Goal: Information Seeking & Learning: Learn about a topic

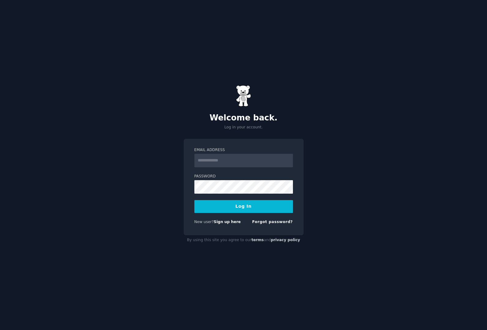
click at [228, 160] on input "Email Address" at bounding box center [243, 160] width 99 height 13
type input "**********"
click at [194, 200] on button "Log In" at bounding box center [243, 206] width 99 height 13
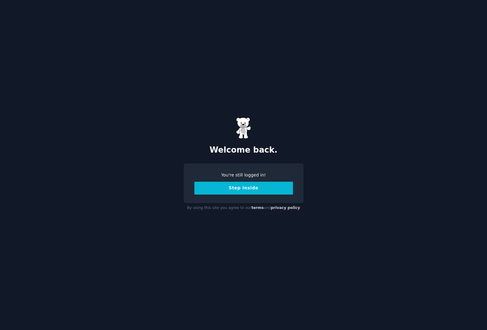
click at [254, 194] on button "Step Inside" at bounding box center [243, 188] width 99 height 13
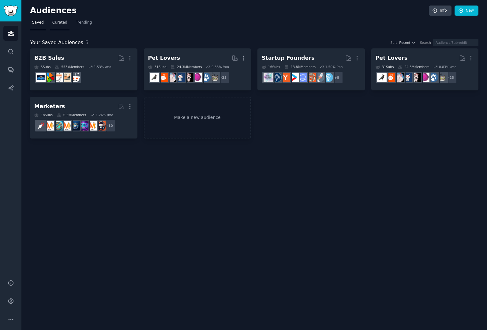
click at [58, 23] on span "Curated" at bounding box center [59, 23] width 15 height 6
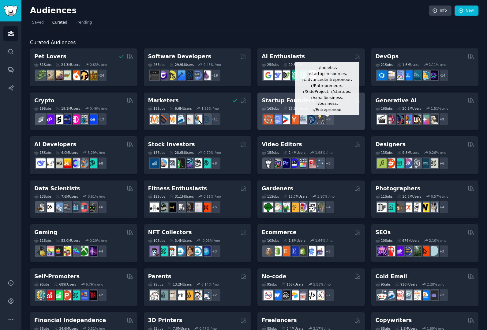
click at [331, 118] on div "+ 9" at bounding box center [328, 119] width 13 height 13
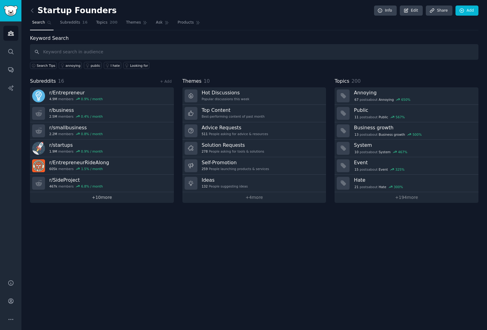
click at [93, 194] on link "+ 10 more" at bounding box center [102, 197] width 144 height 11
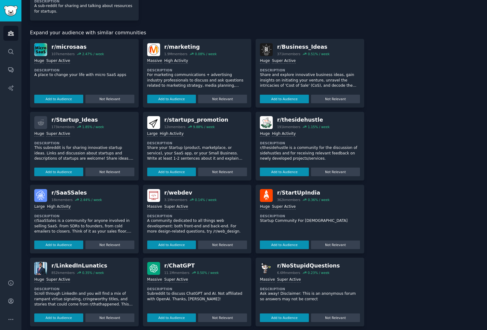
scroll to position [375, 0]
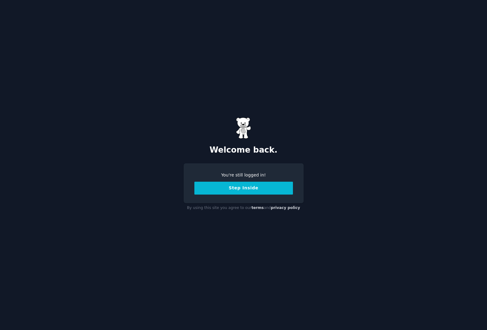
click at [255, 187] on button "Step Inside" at bounding box center [243, 188] width 99 height 13
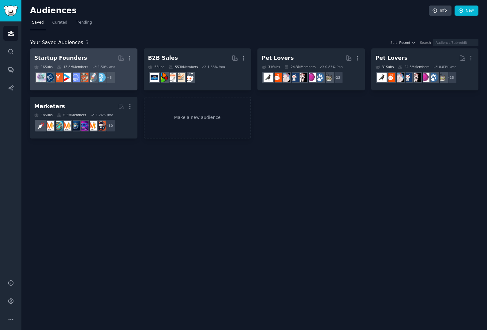
click at [66, 58] on div "Startup Founders" at bounding box center [60, 58] width 53 height 8
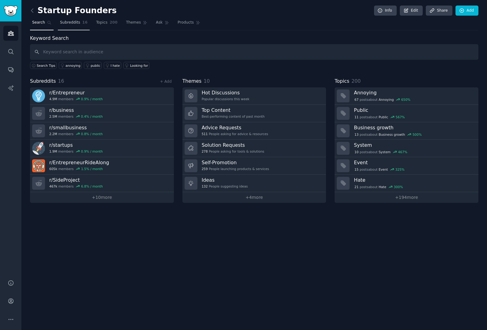
click at [73, 21] on span "Subreddits" at bounding box center [70, 23] width 20 height 6
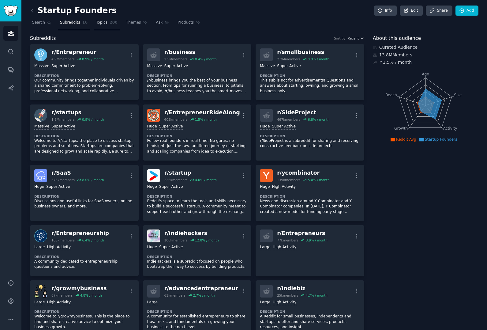
click at [101, 26] on link "Topics 200" at bounding box center [107, 24] width 26 height 13
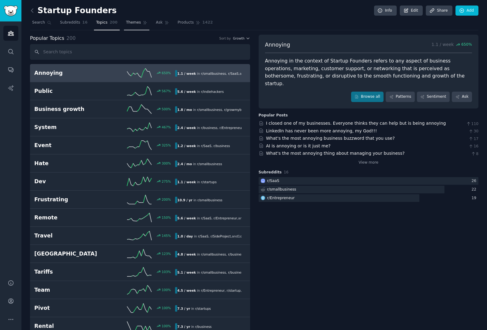
click at [132, 23] on span "Themes" at bounding box center [133, 23] width 15 height 6
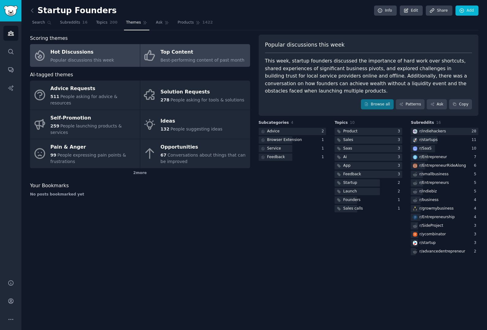
click at [169, 49] on div "Top Content" at bounding box center [202, 52] width 84 height 10
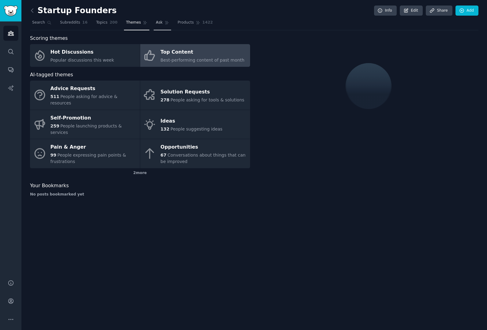
click at [161, 24] on link "Ask" at bounding box center [162, 24] width 17 height 13
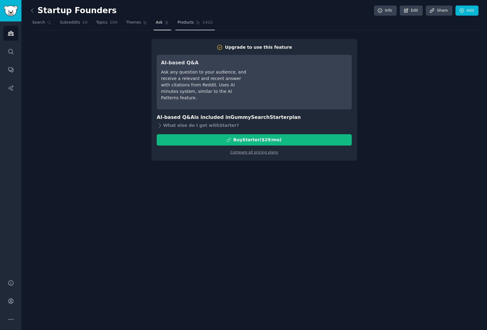
click at [186, 23] on span "Products" at bounding box center [186, 23] width 16 height 6
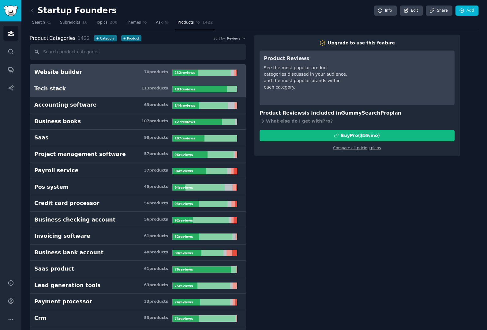
click at [94, 86] on h3 "Tech stack 113 product s" at bounding box center [103, 89] width 138 height 8
click at [106, 76] on link "Website builder 70 product s 232 review s" at bounding box center [138, 72] width 216 height 17
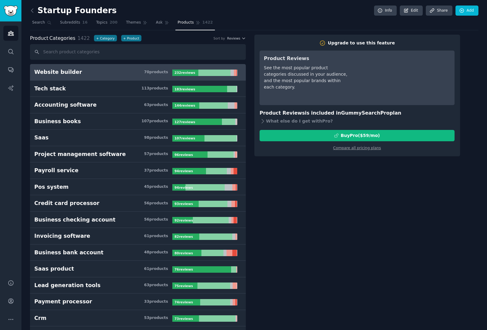
click at [152, 72] on div "70 product s" at bounding box center [156, 72] width 24 height 6
